Goal: Information Seeking & Learning: Understand process/instructions

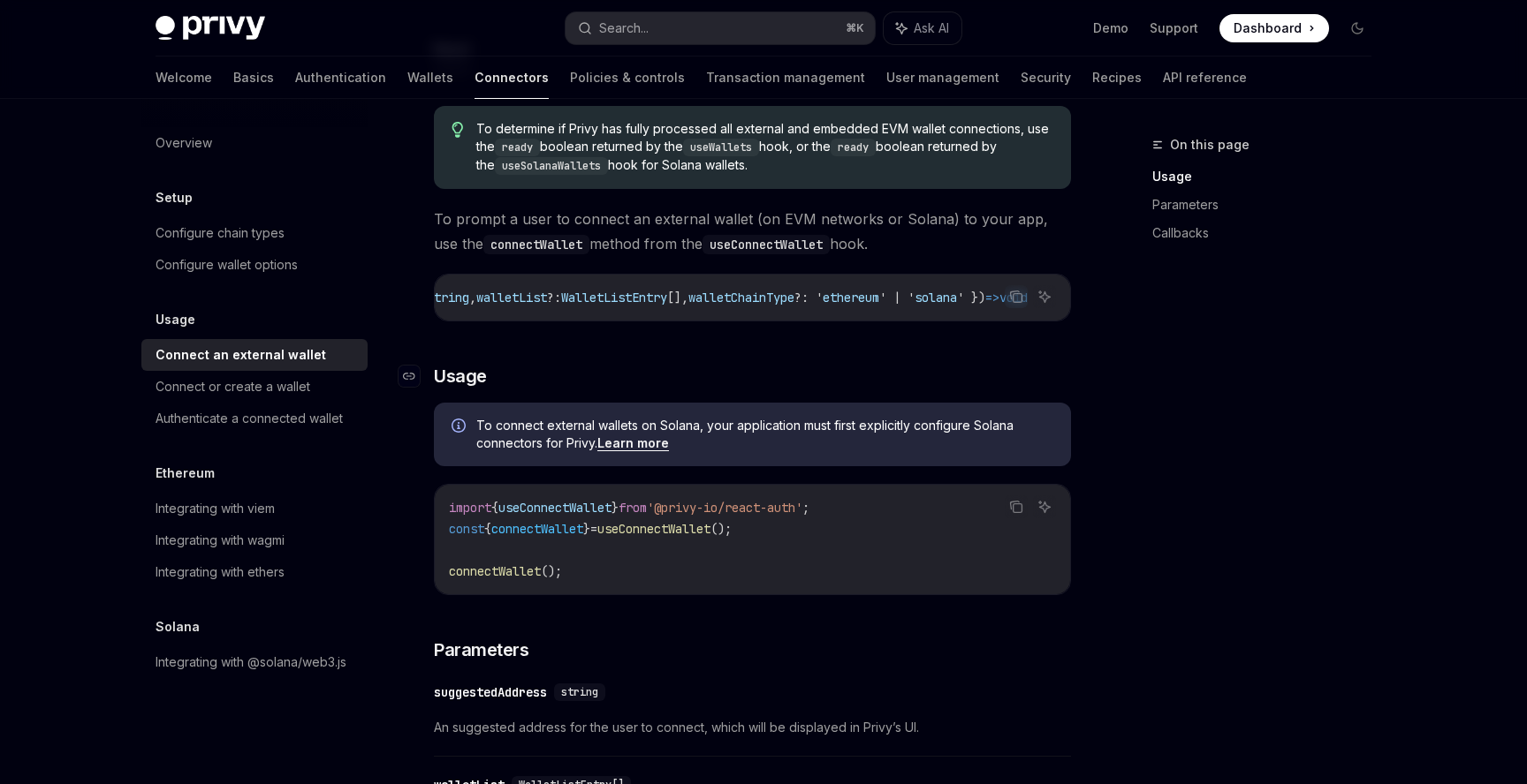
scroll to position [203, 0]
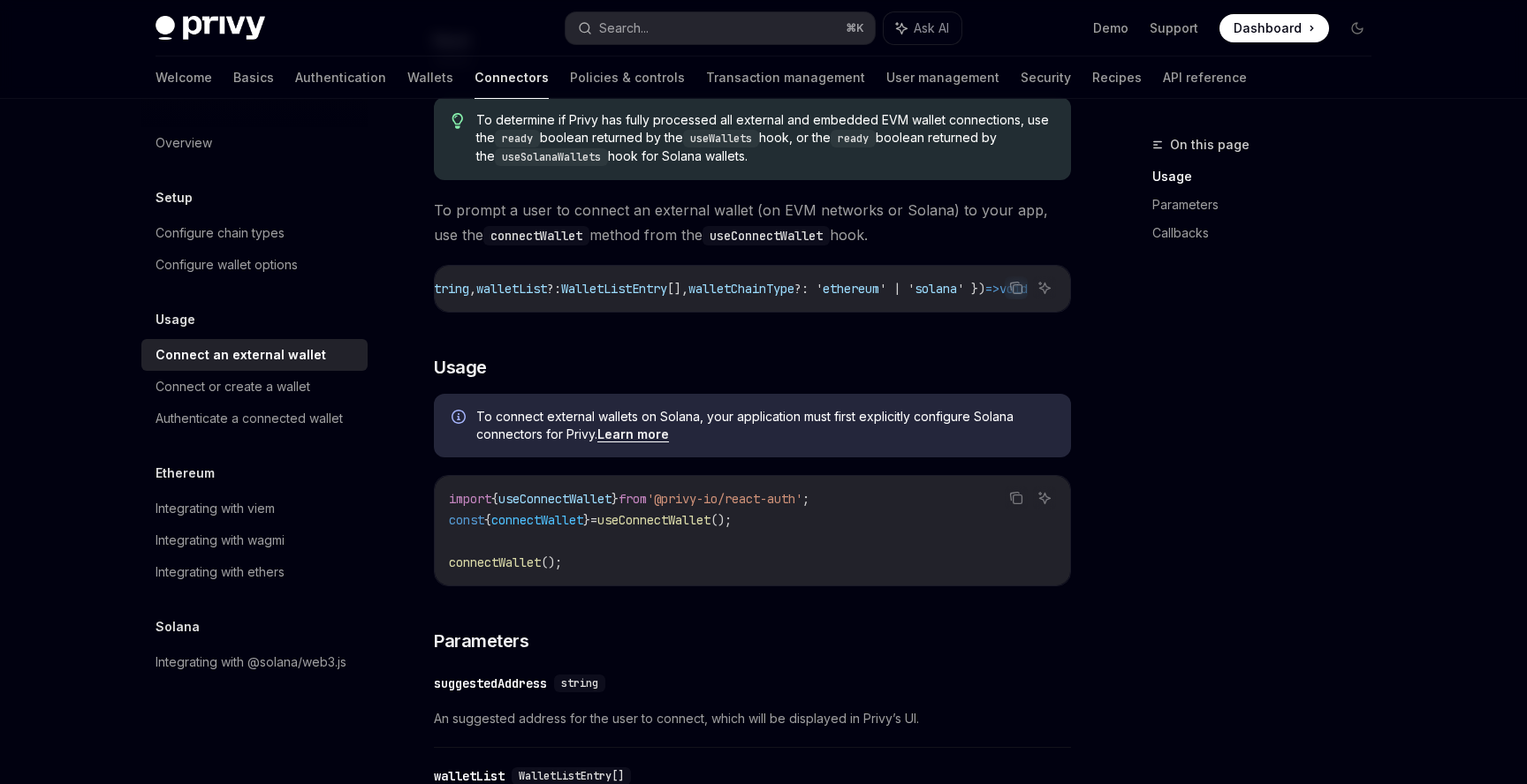
click at [536, 568] on span "connectWallet" at bounding box center [495, 562] width 92 height 16
copy span "connectWallet"
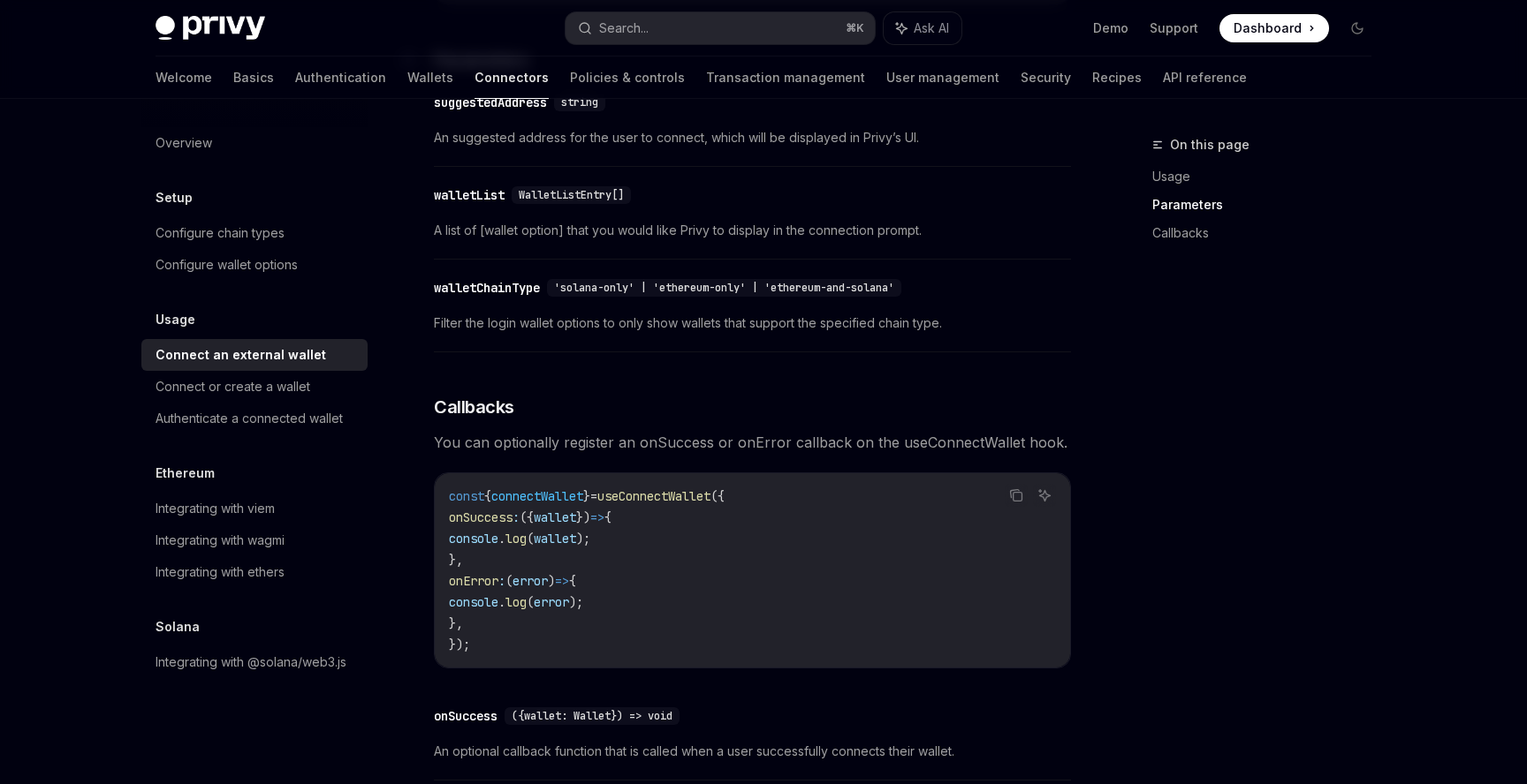
scroll to position [800, 0]
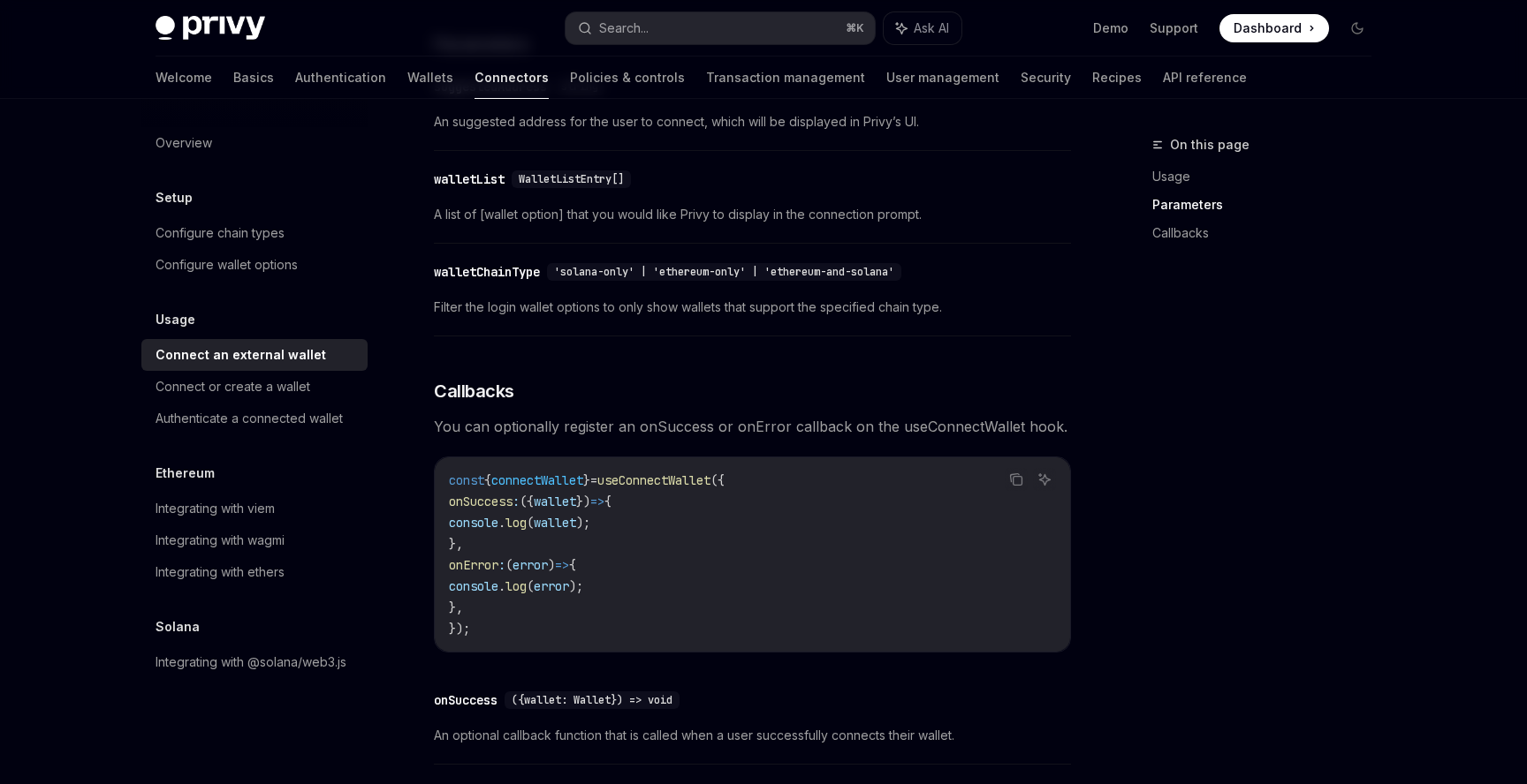
click at [657, 486] on span "useConnectWallet" at bounding box center [653, 480] width 113 height 16
copy span "useConnectWallet"
click at [272, 391] on div "Connect or create a wallet" at bounding box center [233, 386] width 155 height 21
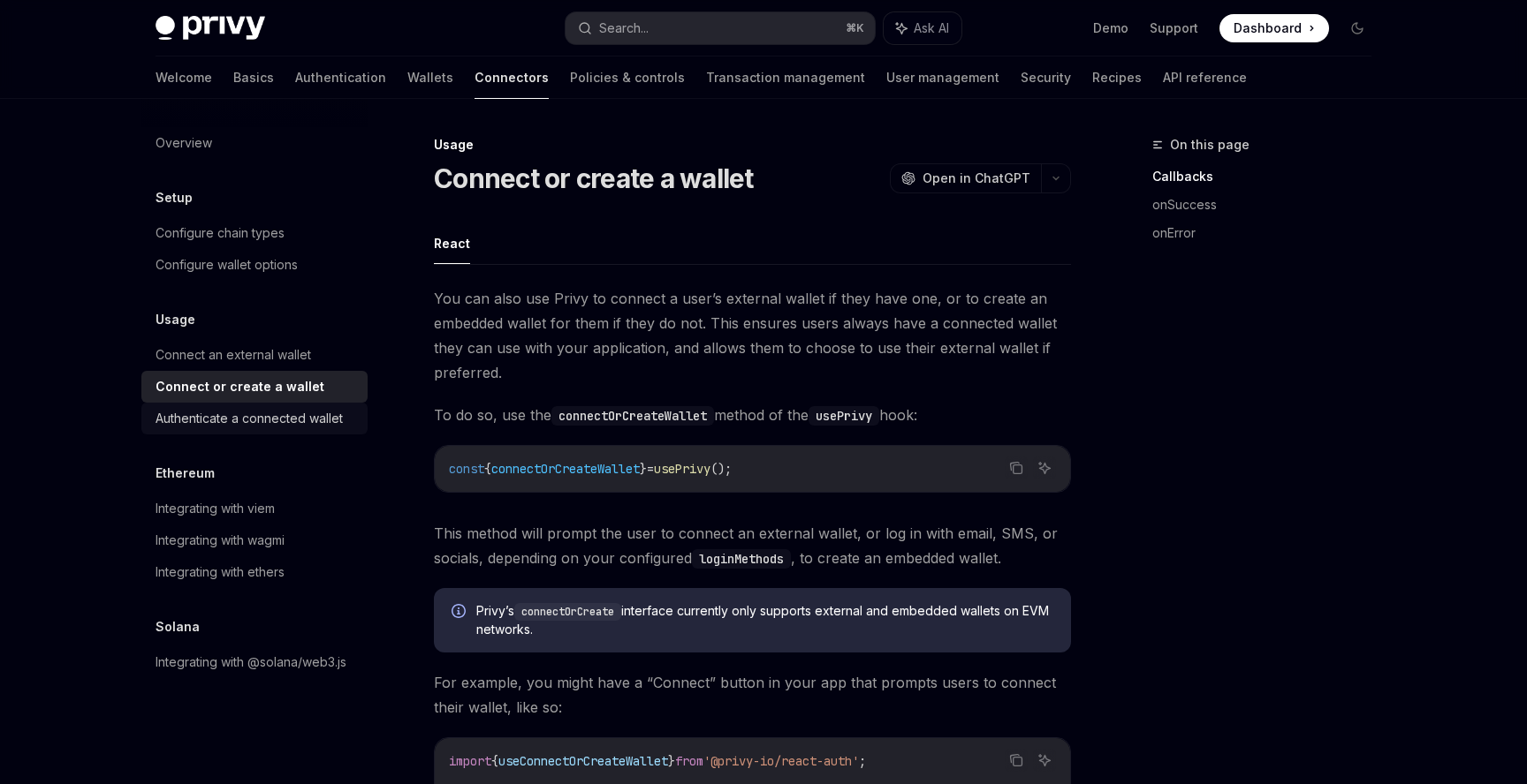
click at [280, 421] on div "Authenticate a connected wallet" at bounding box center [249, 418] width 187 height 21
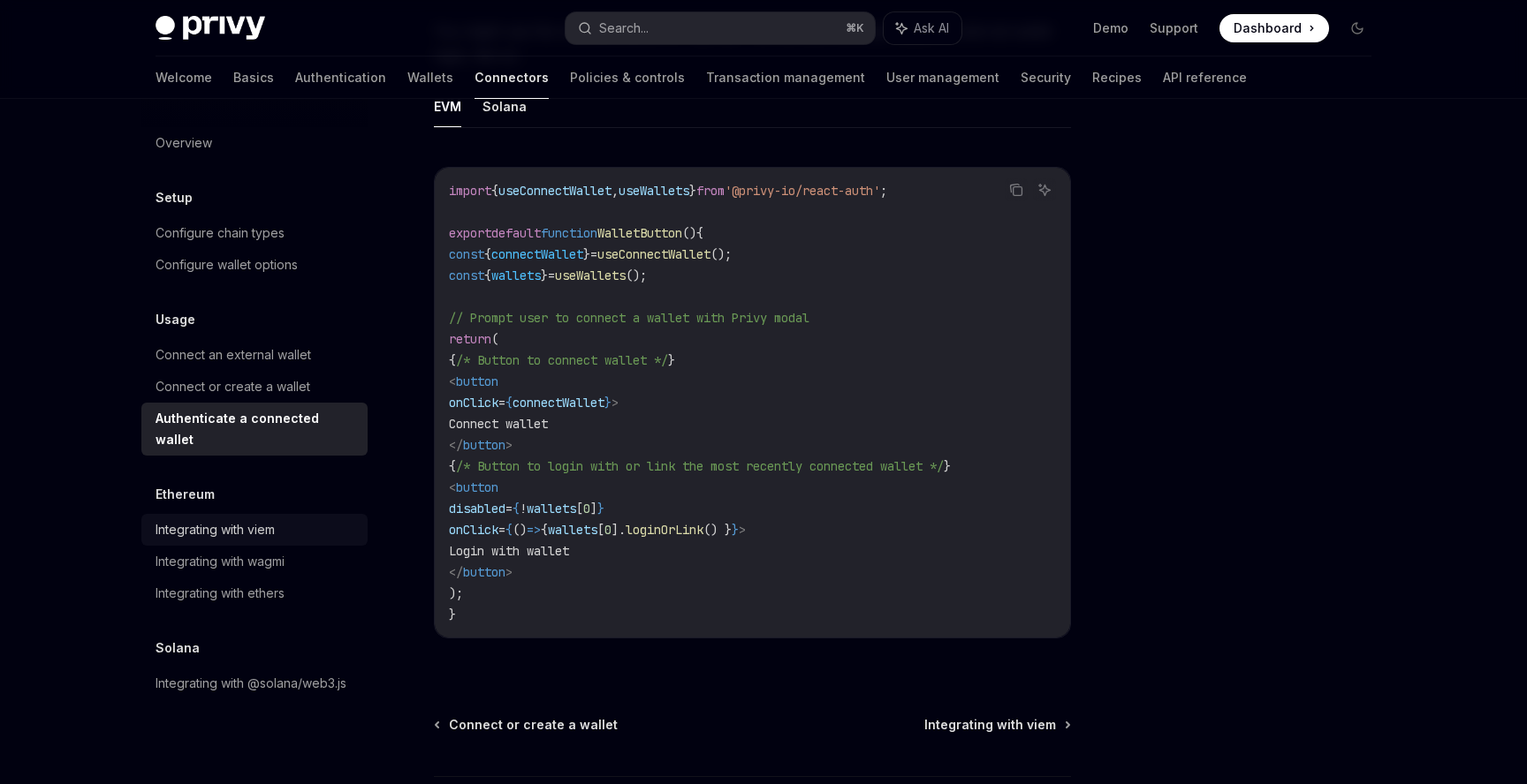
scroll to position [939, 0]
click at [248, 673] on div "Integrating with @solana/web3.js" at bounding box center [251, 683] width 191 height 21
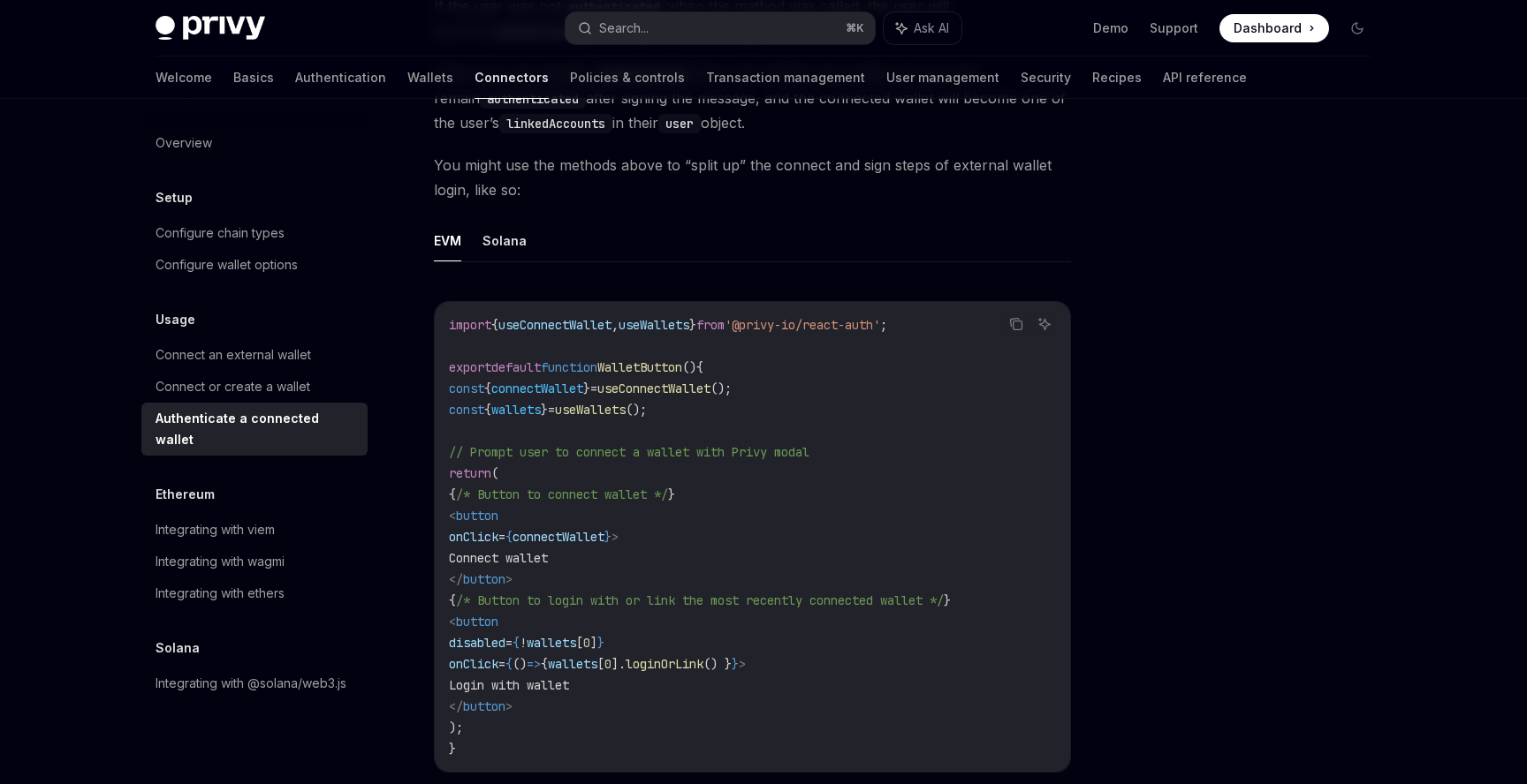
scroll to position [939, 0]
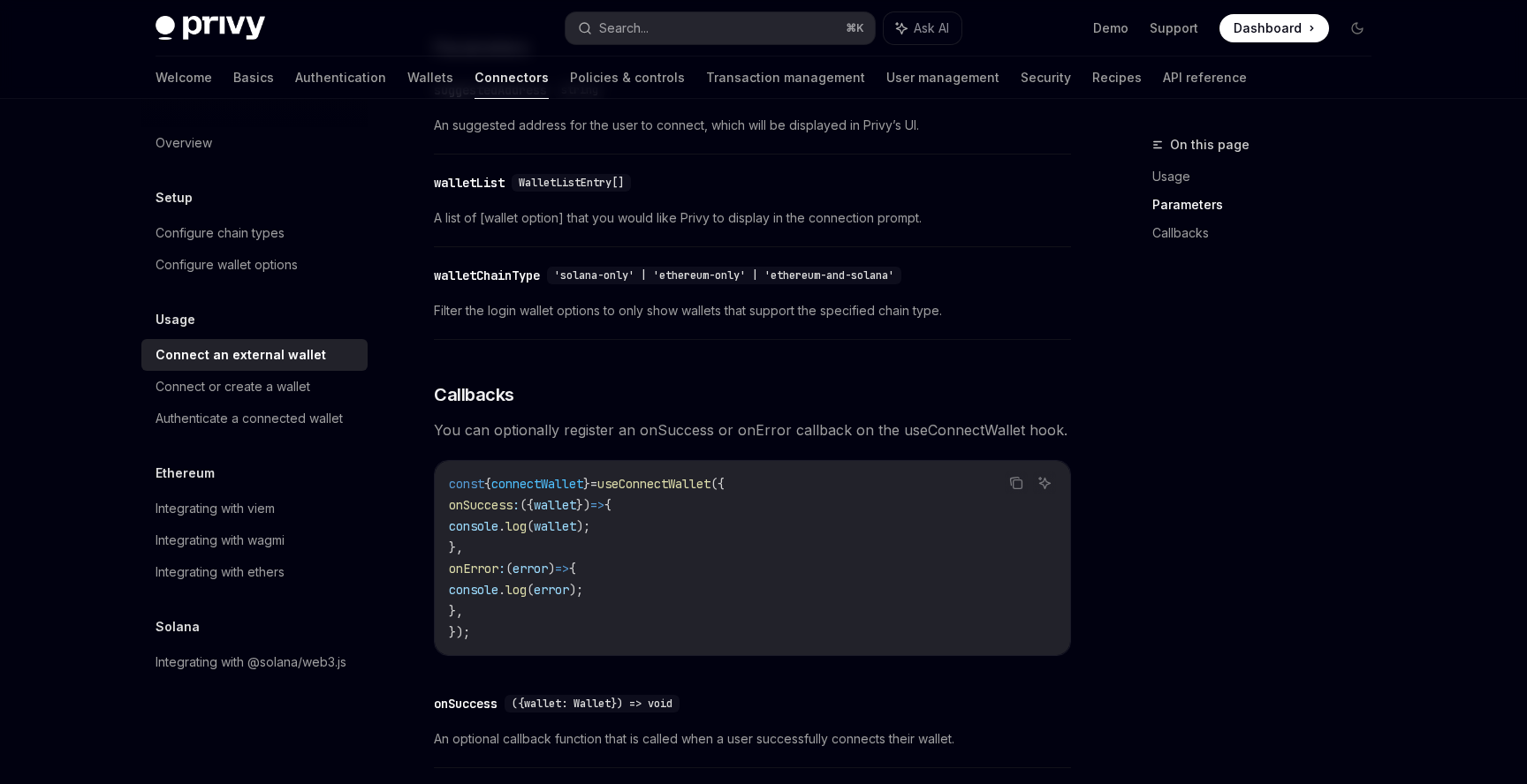
scroll to position [800, 0]
click at [170, 229] on div "Configure chain types" at bounding box center [220, 233] width 129 height 21
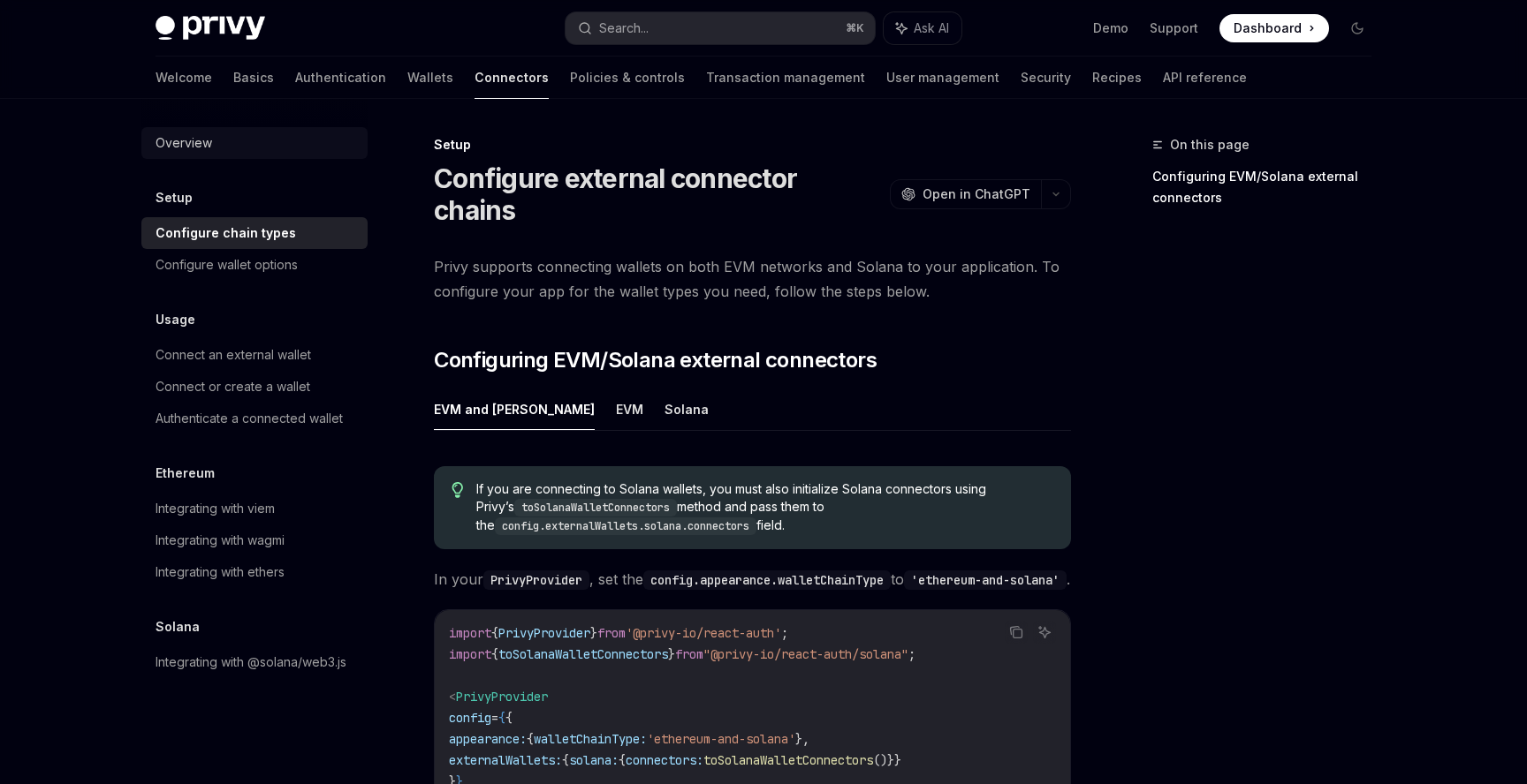
click at [169, 147] on div "Overview" at bounding box center [184, 142] width 57 height 21
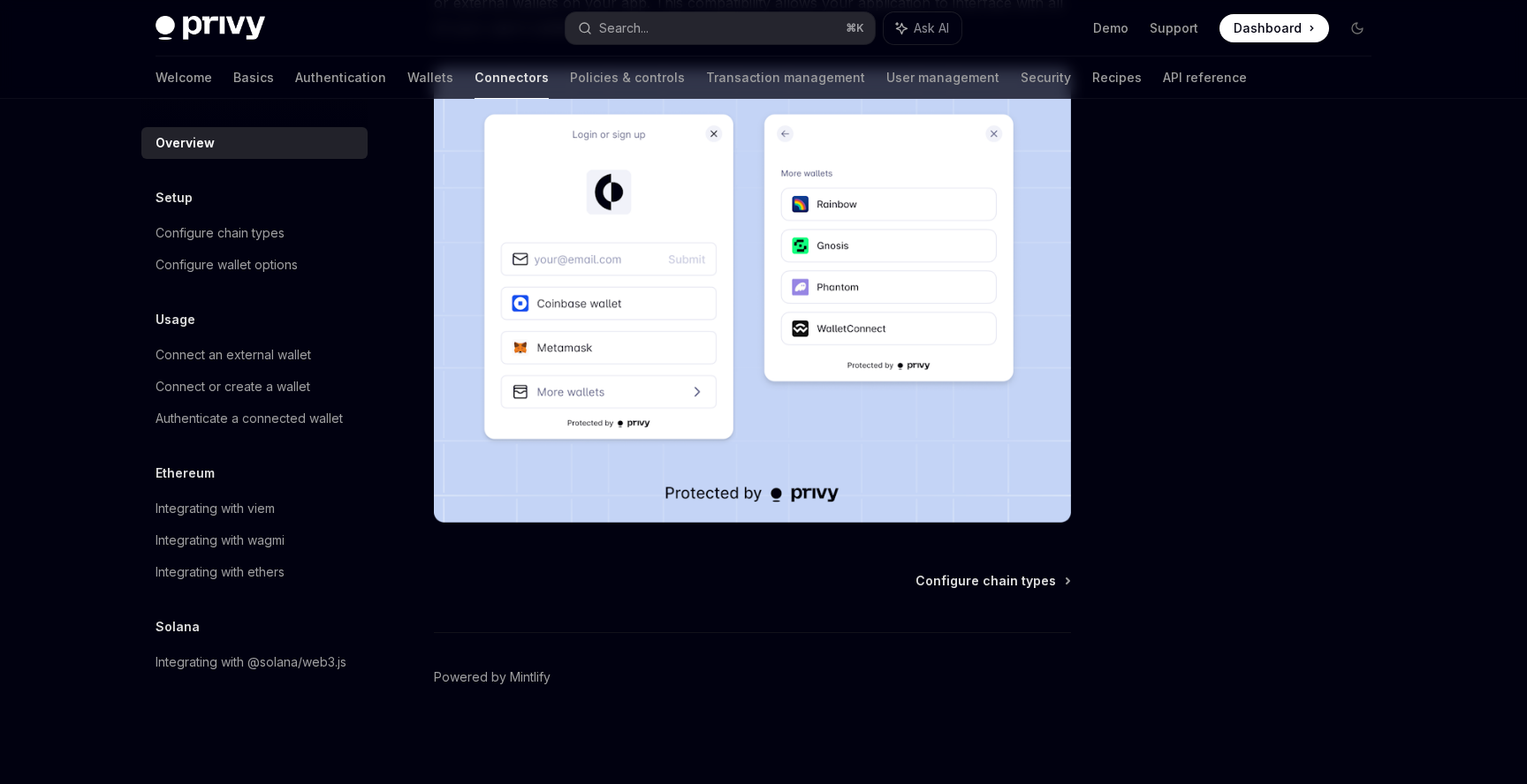
scroll to position [348, 0]
click at [213, 221] on link "Configure chain types" at bounding box center [254, 233] width 226 height 32
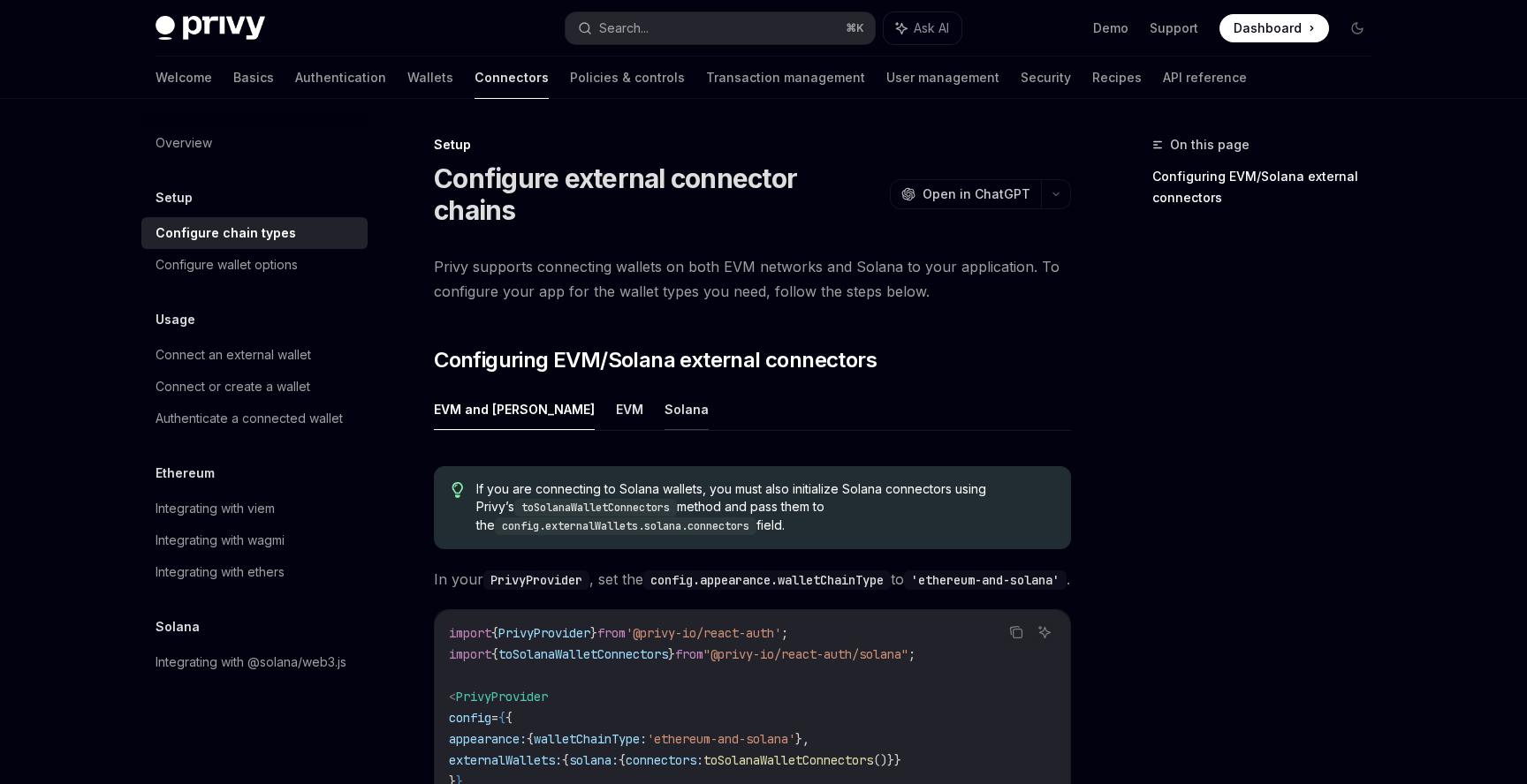
click at [664, 388] on button "Solana" at bounding box center [686, 409] width 44 height 42
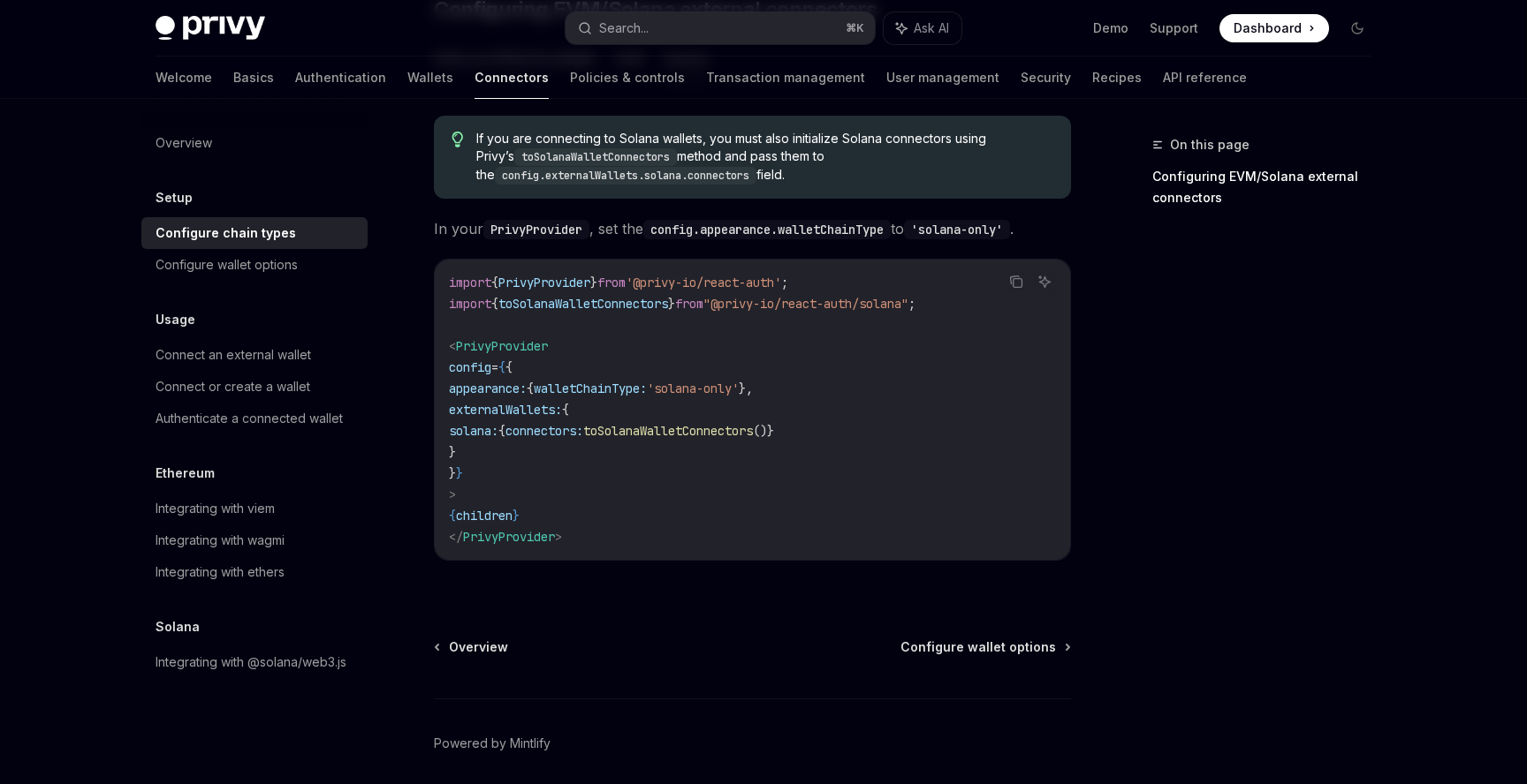
scroll to position [385, 0]
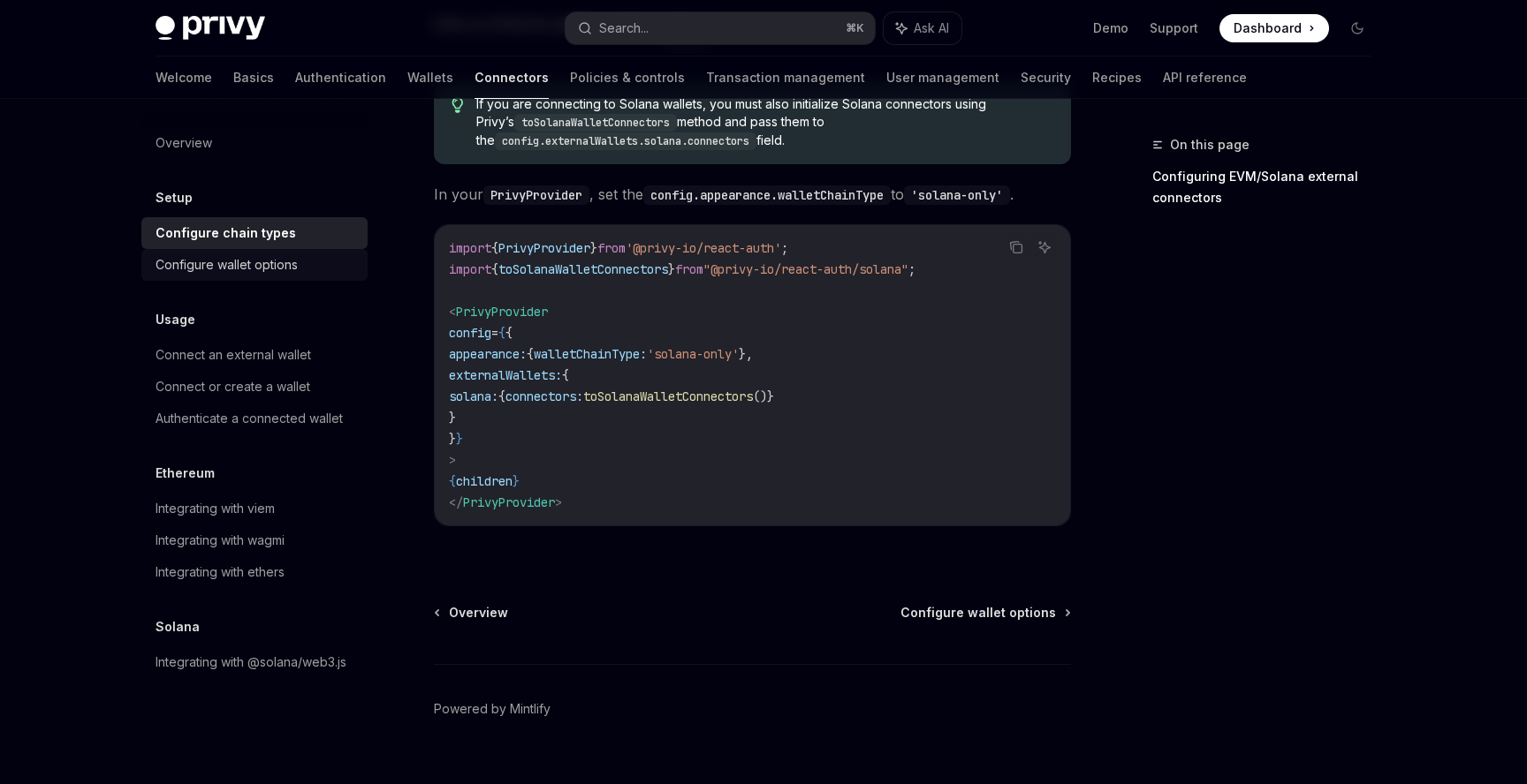
click at [290, 272] on div "Configure wallet options" at bounding box center [226, 264] width 143 height 21
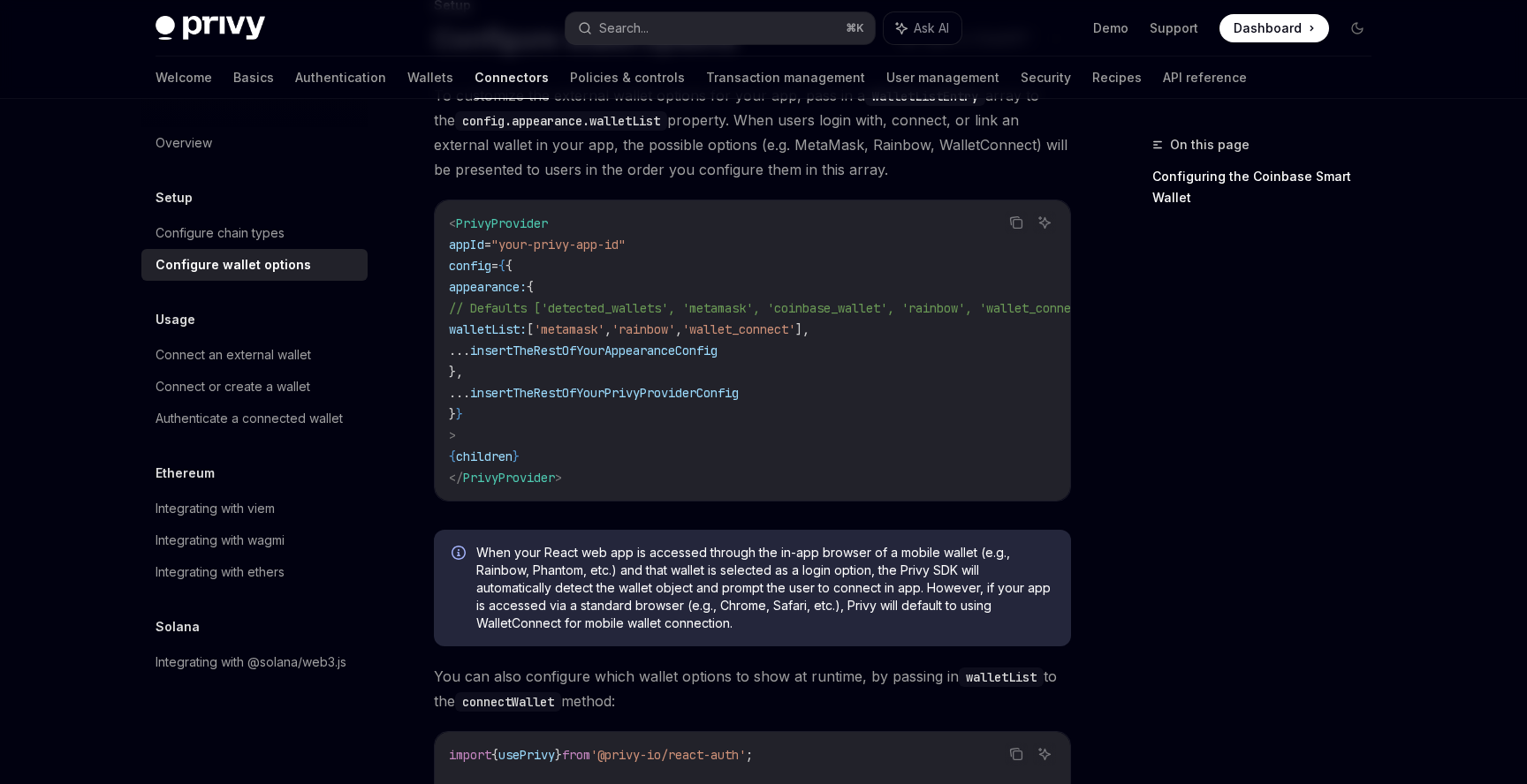
scroll to position [142, 0]
click at [223, 363] on div "Connect an external wallet" at bounding box center [233, 355] width 156 height 21
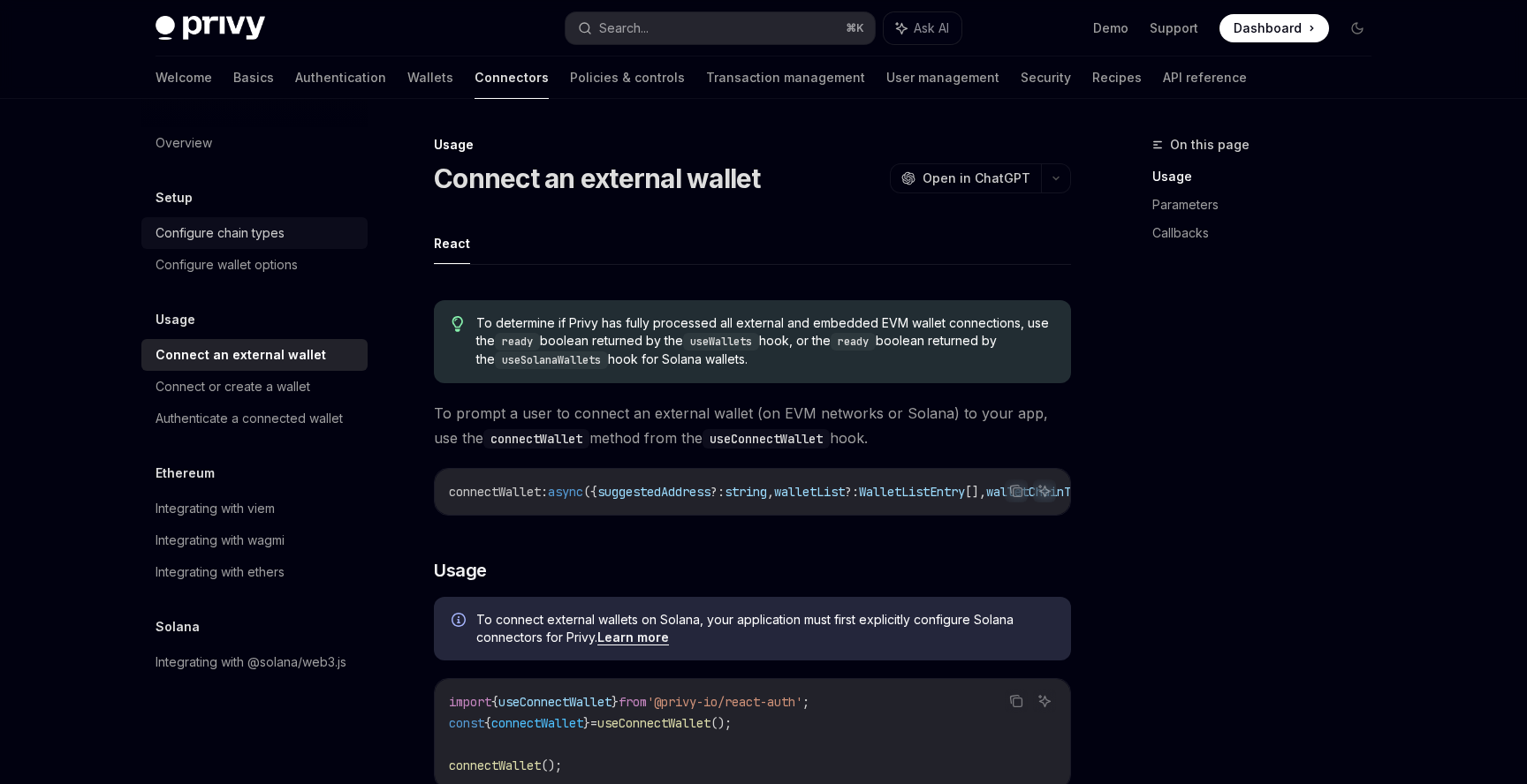
click at [252, 227] on div "Configure chain types" at bounding box center [220, 233] width 129 height 21
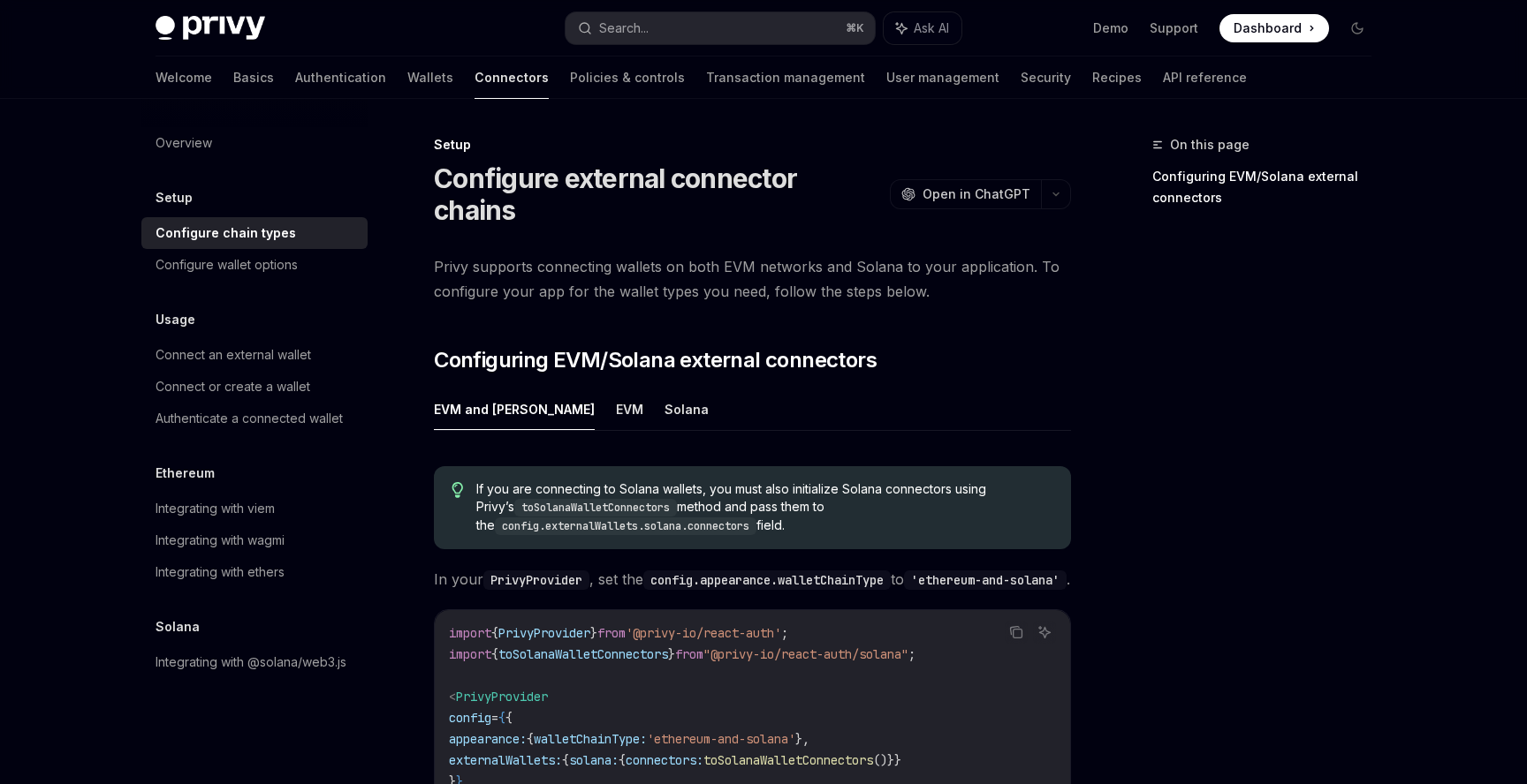
type textarea "*"
